Goal: Register for event/course

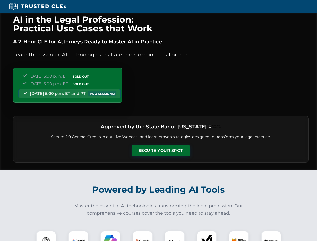
click at [161, 151] on button "Secure Your Spot" at bounding box center [161, 151] width 59 height 12
click at [46, 236] on img at bounding box center [46, 241] width 15 height 15
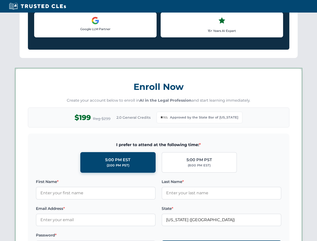
click at [111, 236] on label "Password *" at bounding box center [96, 236] width 120 height 6
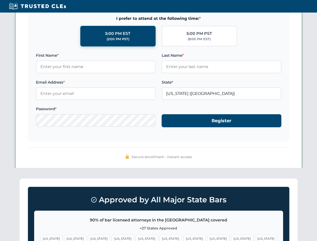
click at [231, 236] on span "[US_STATE]" at bounding box center [242, 238] width 22 height 7
